Goal: Share content: Share content

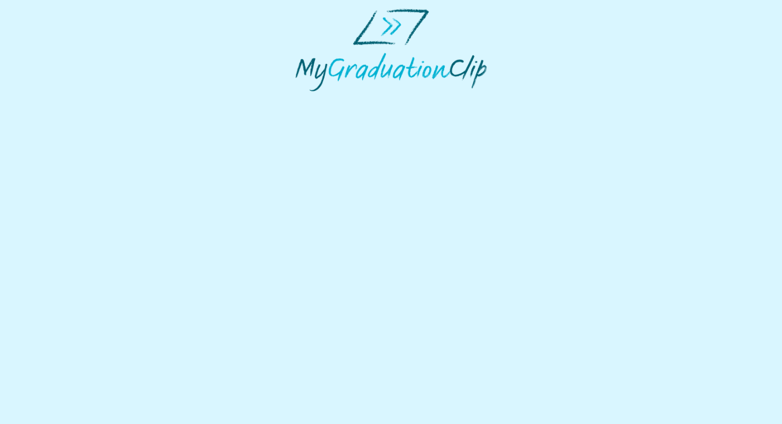
select select "**********"
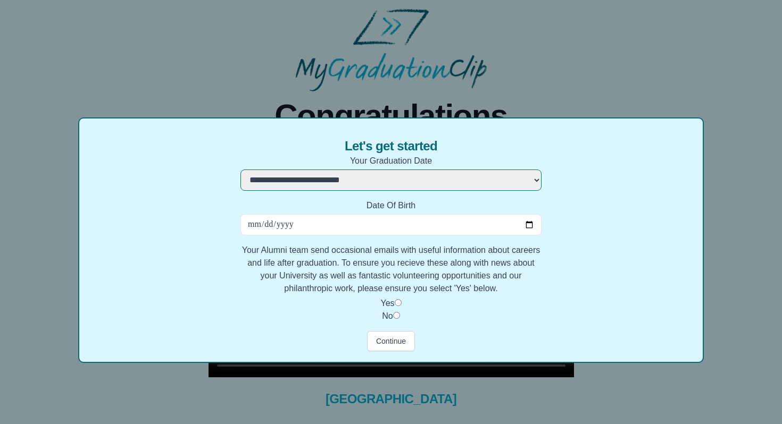
click at [341, 230] on input "Date Of Birth" at bounding box center [390, 224] width 301 height 21
click at [529, 224] on input "Date Of Birth" at bounding box center [390, 224] width 301 height 21
type input "**********"
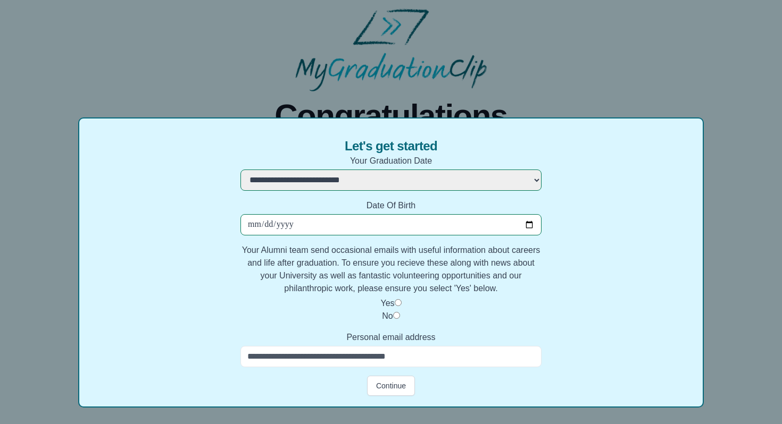
click at [399, 360] on input "Personal email address" at bounding box center [390, 356] width 301 height 21
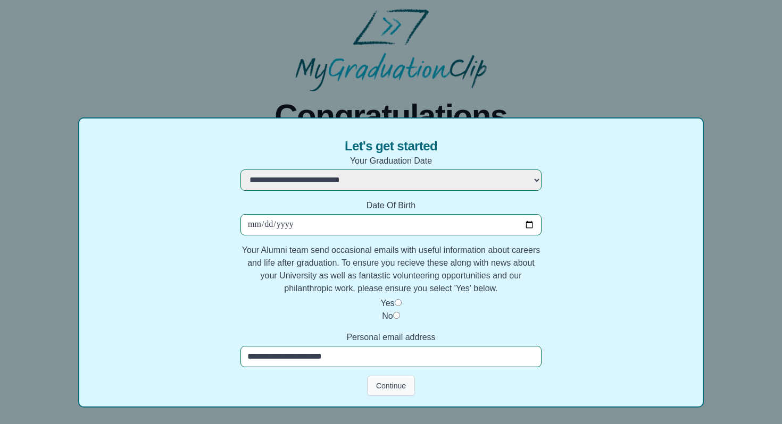
type input "**********"
click at [397, 389] on button "Continue" at bounding box center [391, 386] width 48 height 20
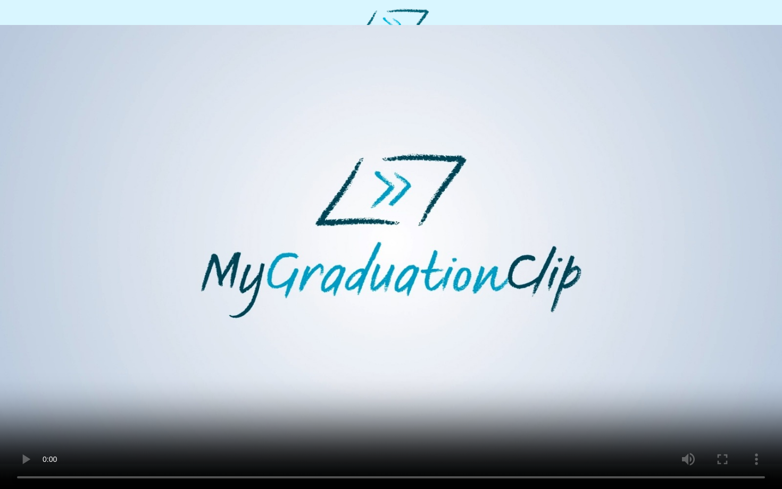
click at [254, 343] on video at bounding box center [391, 244] width 782 height 489
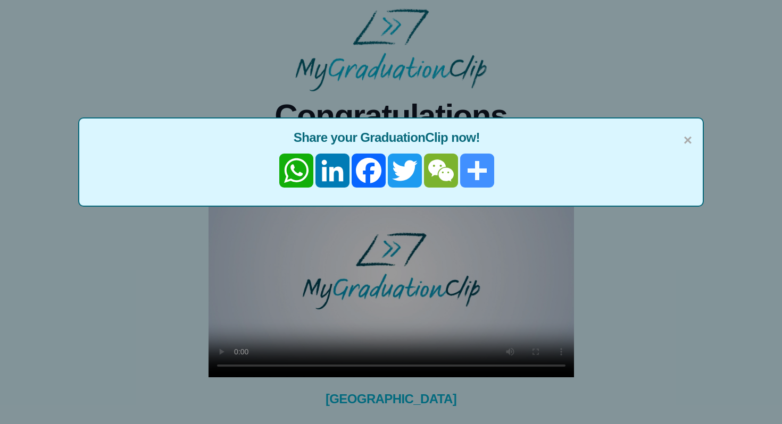
click at [482, 166] on link "Share" at bounding box center [477, 171] width 36 height 34
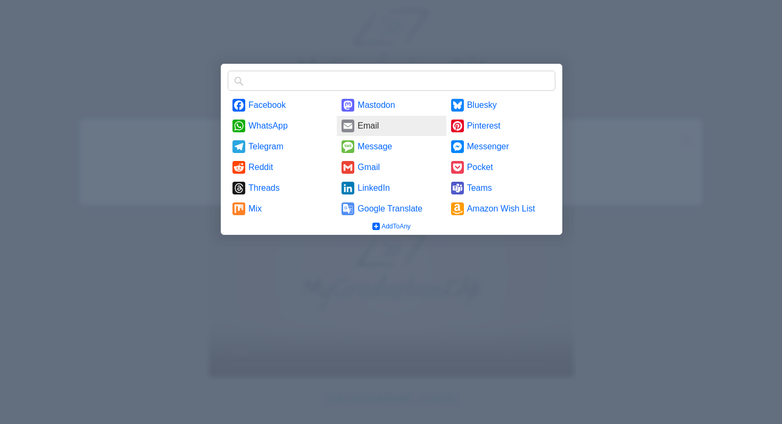
click at [356, 130] on link "Email" at bounding box center [391, 126] width 109 height 20
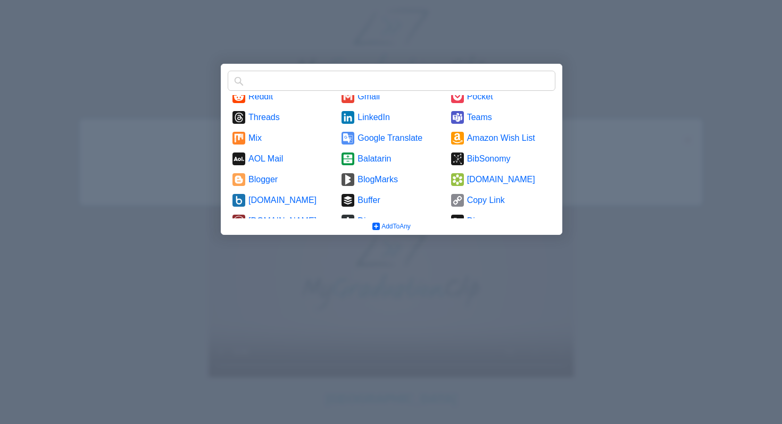
scroll to position [86, 0]
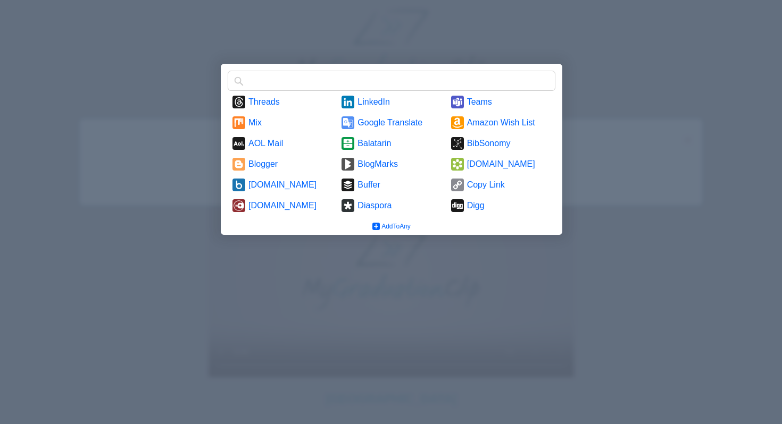
click at [112, 235] on div at bounding box center [391, 212] width 782 height 424
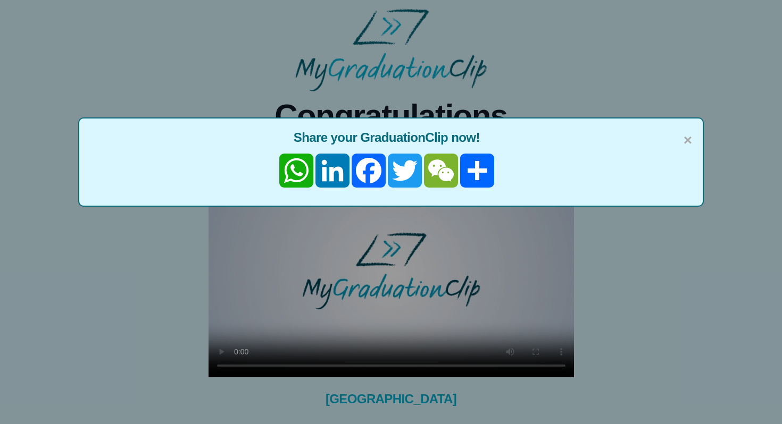
click at [692, 135] on div "× Share your GraduationClip now! WhatsApp LinkedIn Facebook Twitter WeChat Share" at bounding box center [391, 162] width 626 height 89
click at [685, 139] on span "×" at bounding box center [688, 140] width 9 height 22
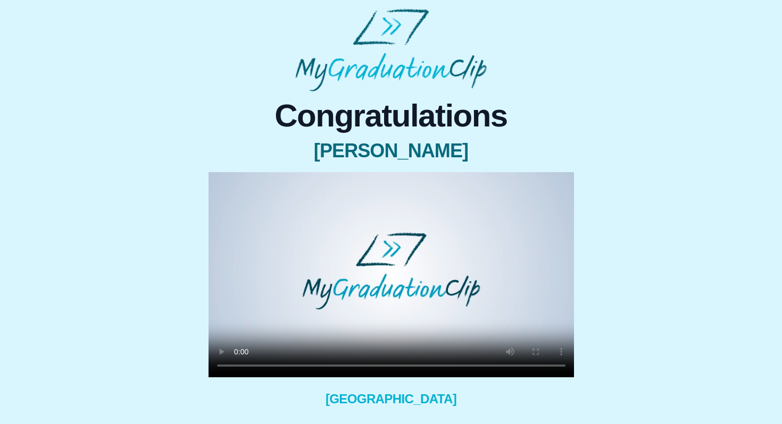
scroll to position [72, 0]
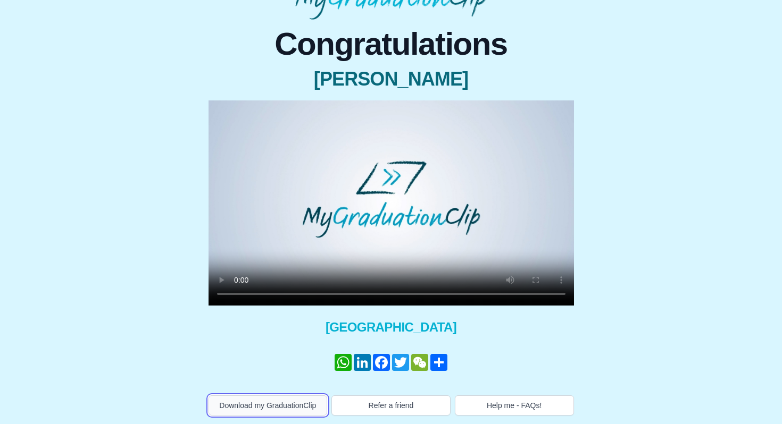
click at [275, 409] on button "Download my GraduationClip" at bounding box center [268, 406] width 119 height 20
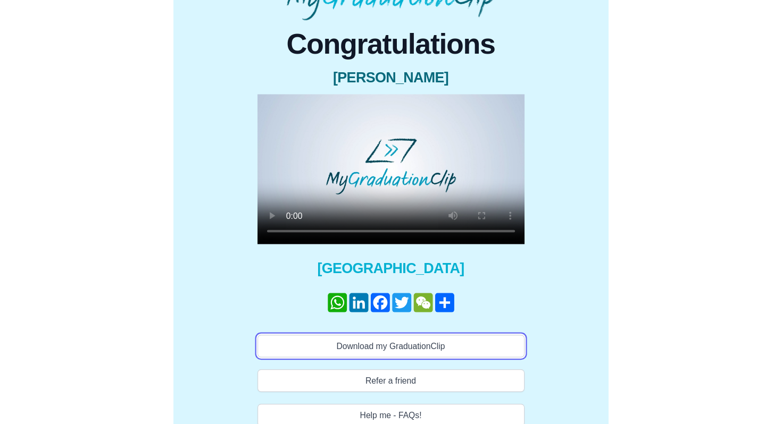
scroll to position [7, 0]
